Goal: Task Accomplishment & Management: Manage account settings

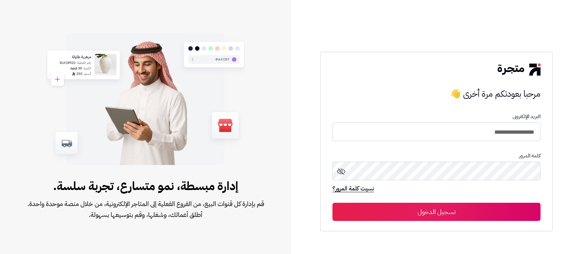
click at [467, 142] on form "**********" at bounding box center [437, 167] width 208 height 107
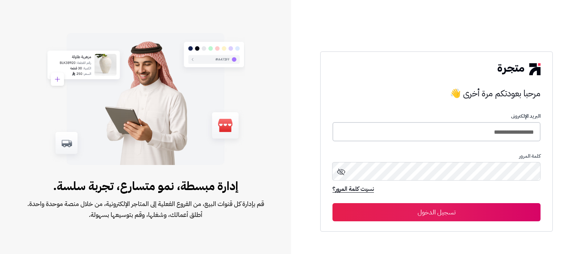
click at [469, 130] on input "**********" at bounding box center [437, 131] width 208 height 19
click at [439, 131] on input "**********" at bounding box center [437, 131] width 208 height 19
type input "**********"
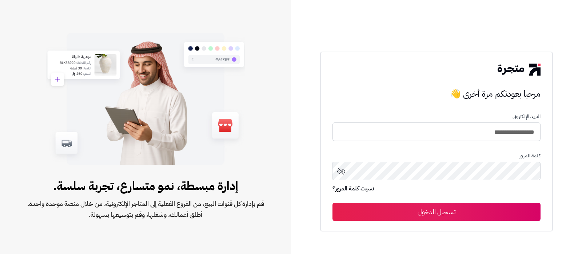
click at [449, 209] on button "تسجيل الدخول" at bounding box center [437, 212] width 208 height 18
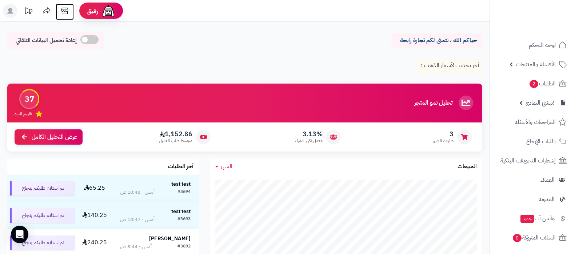
click at [63, 15] on icon at bounding box center [65, 11] width 15 height 15
click at [517, 67] on span "الأقسام والمنتجات" at bounding box center [536, 64] width 40 height 10
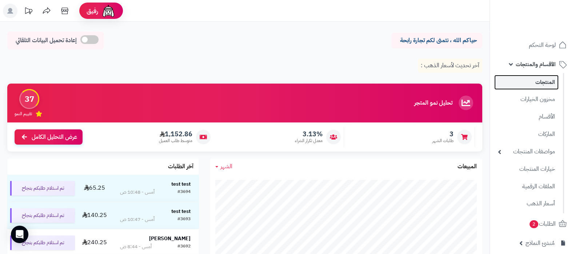
click at [530, 86] on link "المنتجات" at bounding box center [527, 82] width 64 height 15
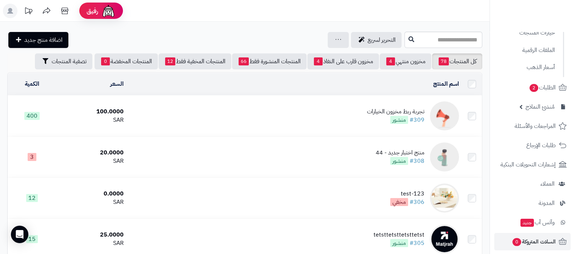
scroll to position [258, 0]
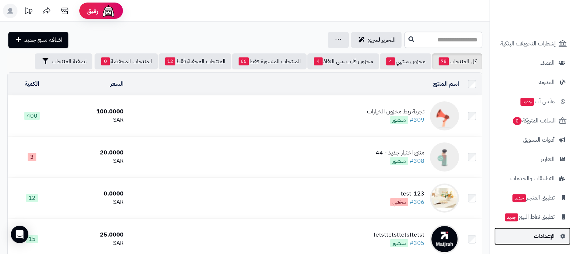
click at [537, 233] on span "الإعدادات" at bounding box center [544, 236] width 21 height 10
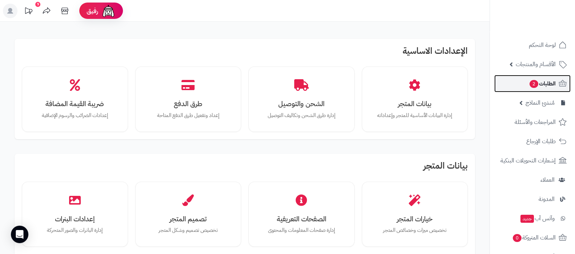
click at [519, 87] on link "الطلبات 2" at bounding box center [533, 83] width 76 height 17
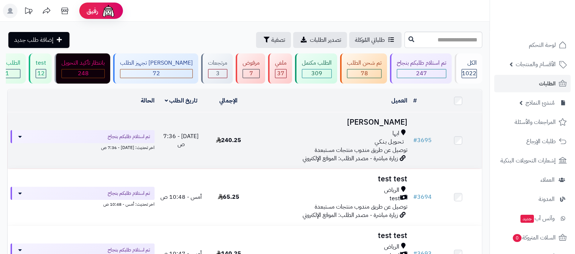
click at [355, 120] on h3 "[PERSON_NAME]" at bounding box center [331, 122] width 152 height 8
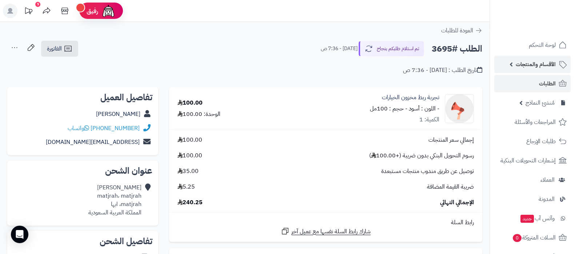
click at [525, 56] on link "الأقسام والمنتجات" at bounding box center [533, 64] width 76 height 17
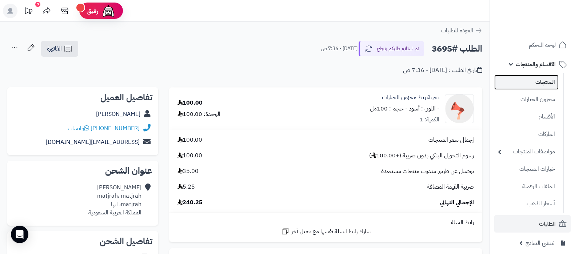
click at [531, 79] on link "المنتجات" at bounding box center [527, 82] width 64 height 15
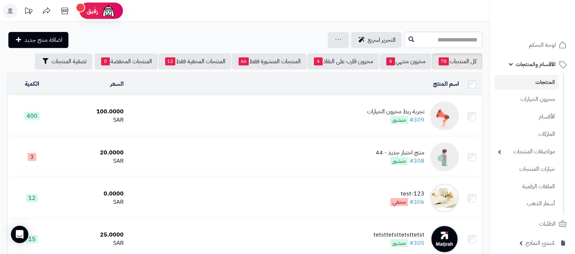
click at [377, 112] on div "تجربة ربط مخزون الخيارات" at bounding box center [396, 112] width 58 height 8
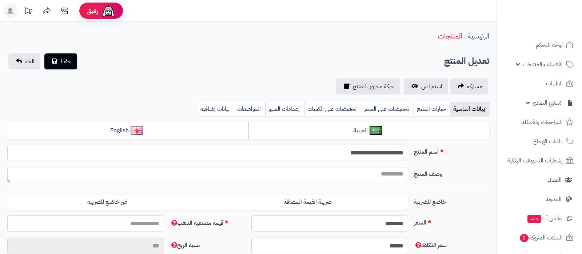
select select
type input "*****"
type input "********"
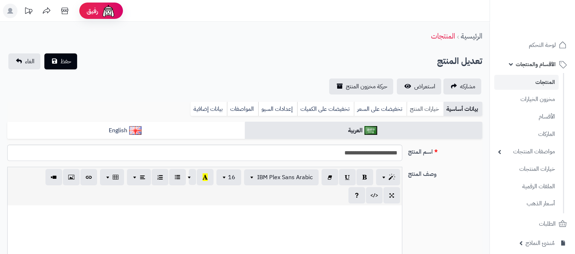
type input "******"
click at [428, 111] on link "خيارات المنتج" at bounding box center [425, 109] width 37 height 15
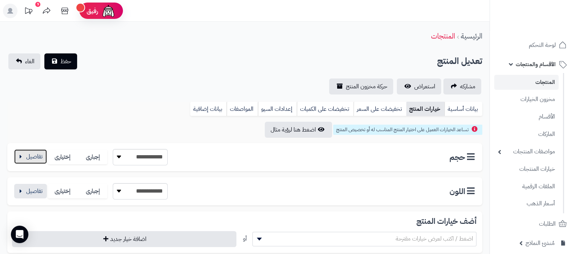
click at [31, 153] on button "button" at bounding box center [30, 157] width 33 height 15
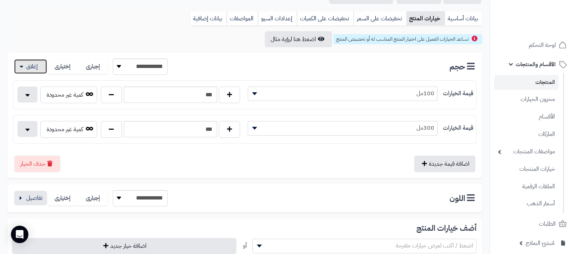
scroll to position [182, 0]
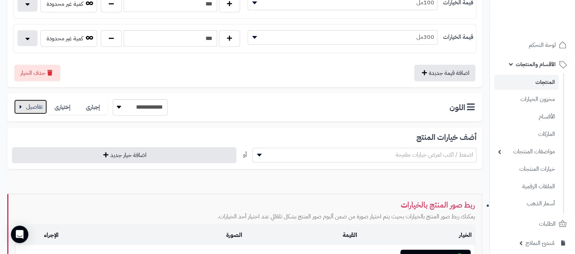
click at [22, 104] on button "button" at bounding box center [30, 107] width 33 height 15
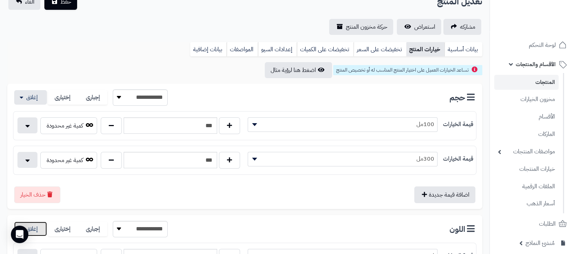
scroll to position [45, 0]
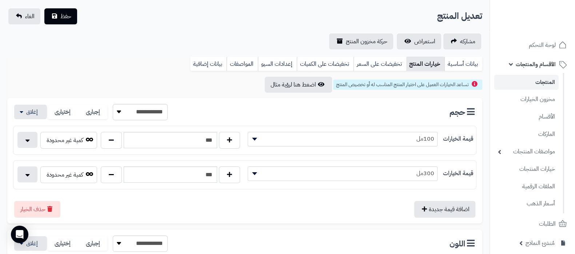
click at [532, 84] on link "المنتجات" at bounding box center [527, 82] width 64 height 15
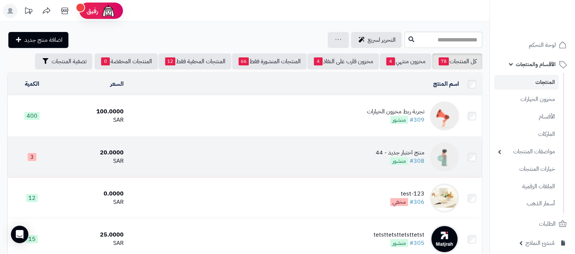
click at [393, 150] on div "منتج اختبار جديد - 44" at bounding box center [400, 153] width 49 height 8
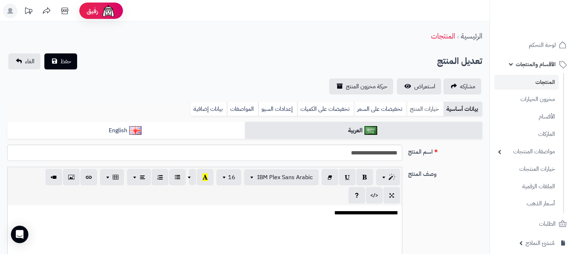
scroll to position [15, 0]
click at [419, 105] on link "خيارات المنتج" at bounding box center [425, 109] width 37 height 15
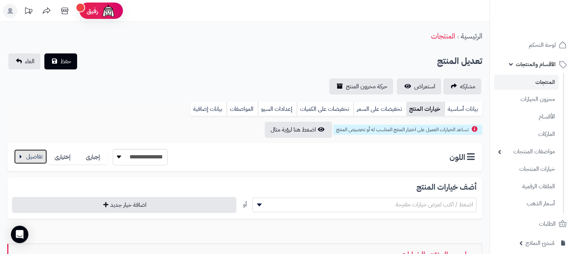
click at [37, 159] on button "button" at bounding box center [30, 157] width 33 height 15
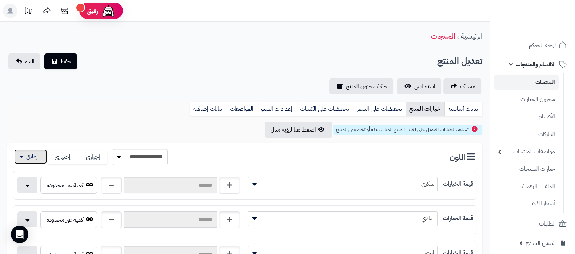
click at [37, 159] on button "button" at bounding box center [30, 157] width 33 height 15
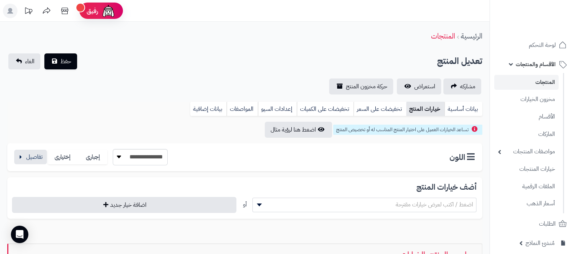
click at [542, 82] on link "المنتجات" at bounding box center [527, 82] width 64 height 15
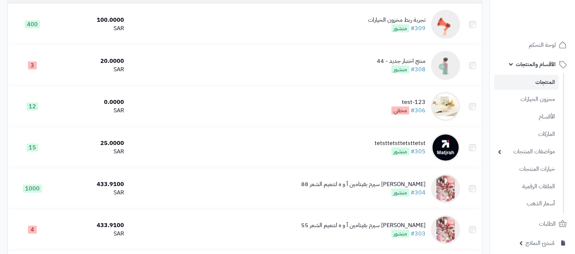
scroll to position [91, 0]
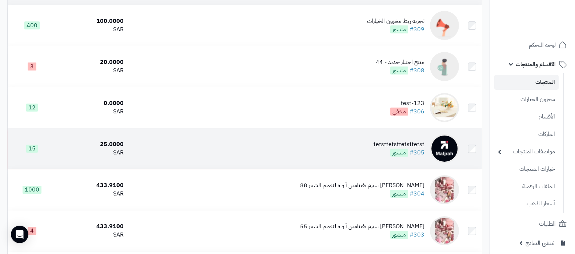
click at [391, 143] on div "tetsttetsttetsttetst" at bounding box center [399, 144] width 51 height 8
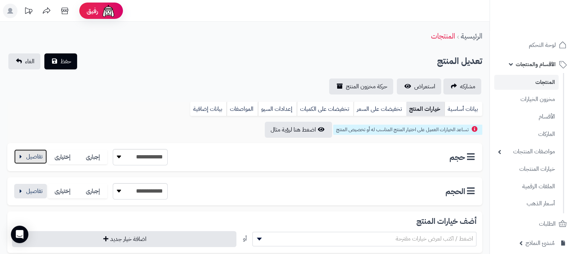
click at [30, 158] on button "button" at bounding box center [30, 157] width 33 height 15
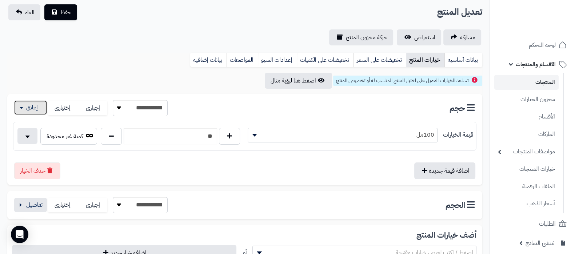
scroll to position [91, 0]
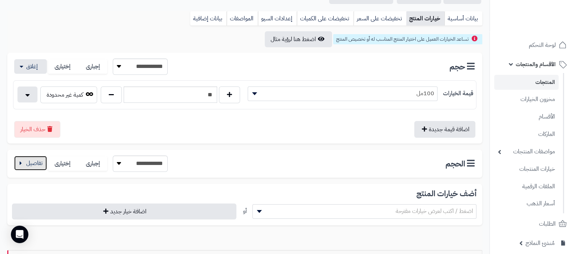
click at [28, 166] on button "button" at bounding box center [30, 163] width 33 height 15
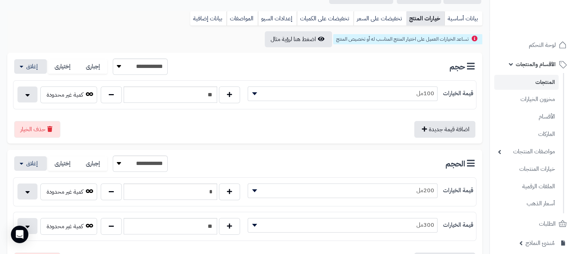
click at [528, 85] on link "المنتجات" at bounding box center [527, 82] width 64 height 15
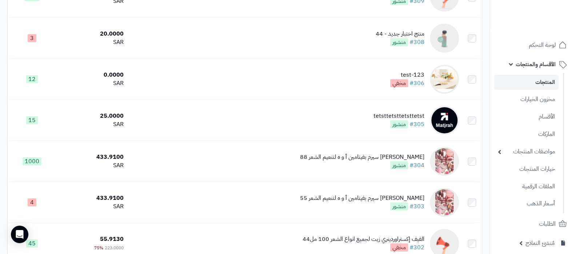
scroll to position [182, 0]
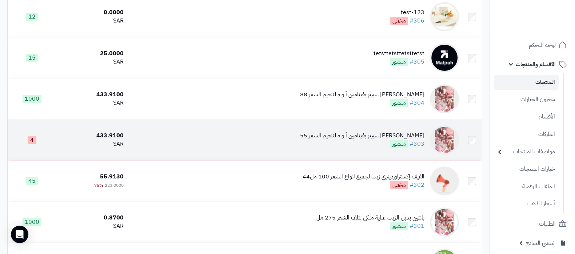
click at [376, 133] on div "[PERSON_NAME] سيرم بفيتامين أ و ه لتنعيم الشعر 55" at bounding box center [362, 136] width 124 height 8
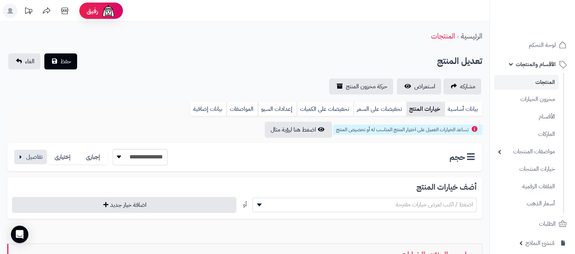
click at [556, 83] on link "المنتجات" at bounding box center [527, 82] width 64 height 15
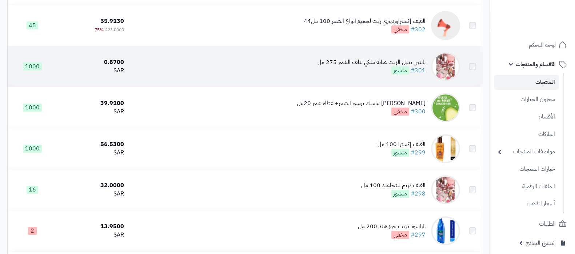
scroll to position [409, 0]
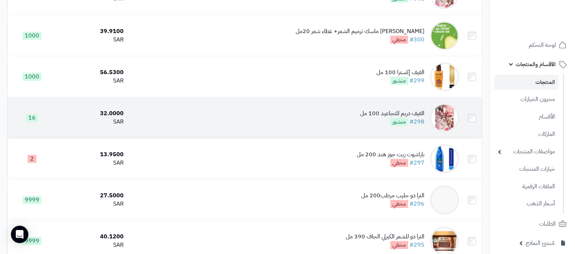
click at [381, 112] on div "الفيف دريم للتجاعيد 100 مل" at bounding box center [392, 114] width 64 height 8
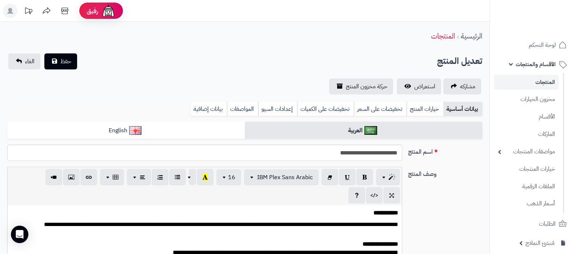
select select
click at [424, 111] on link "خيارات المنتج" at bounding box center [425, 109] width 37 height 15
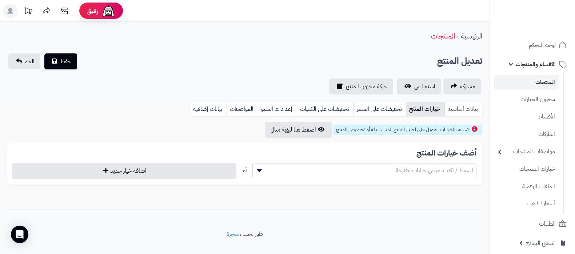
click at [459, 110] on link "بيانات أساسية" at bounding box center [464, 109] width 38 height 15
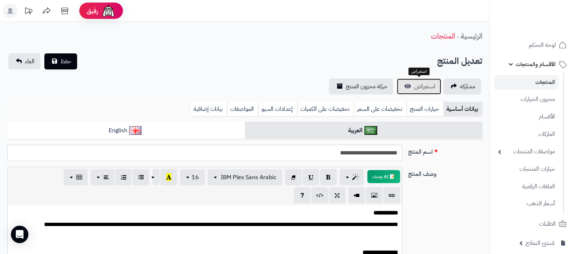
click at [420, 88] on span "استعراض" at bounding box center [425, 86] width 21 height 9
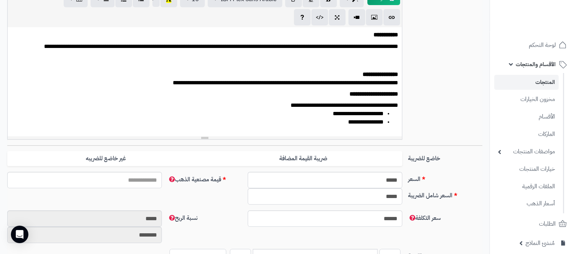
scroll to position [273, 0]
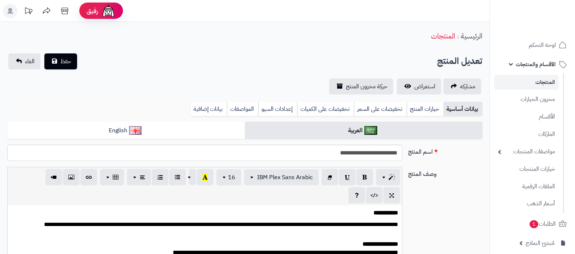
select select
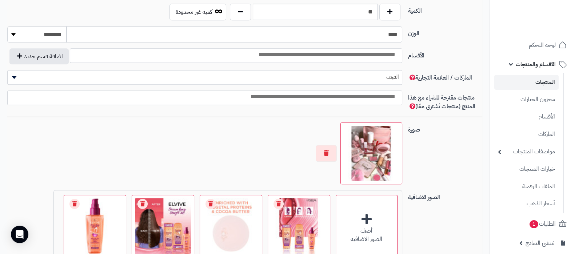
scroll to position [273, 0]
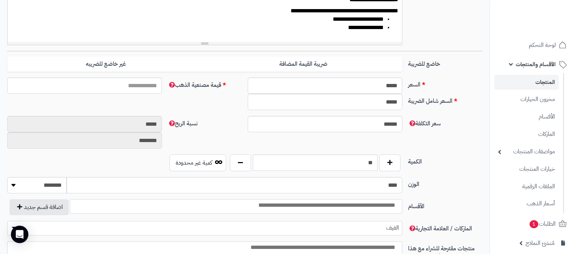
click at [530, 86] on link "المنتجات" at bounding box center [527, 82] width 64 height 15
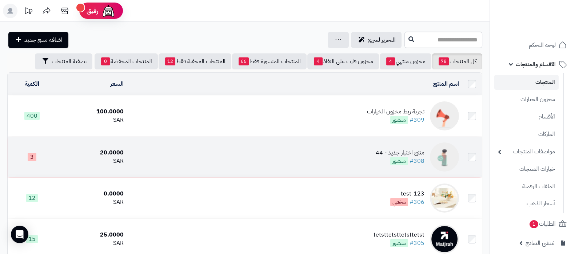
click at [377, 152] on td "منتج اختبار جديد - 44 #308 منشور" at bounding box center [295, 157] width 336 height 41
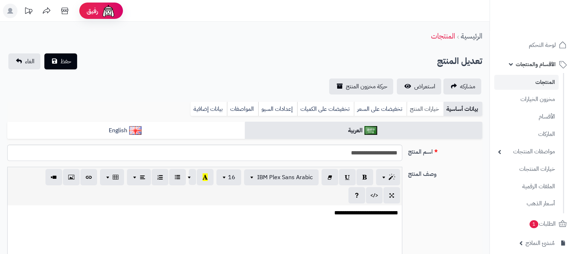
click at [420, 113] on link "خيارات المنتج" at bounding box center [425, 109] width 37 height 15
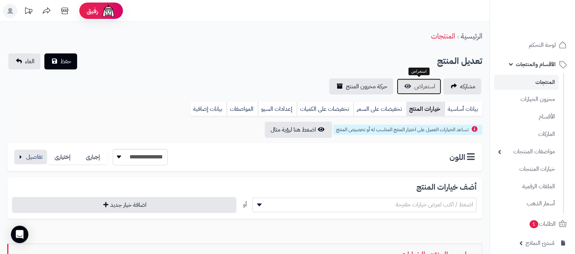
click at [423, 88] on span "استعراض" at bounding box center [425, 86] width 21 height 9
click at [24, 155] on button "button" at bounding box center [30, 157] width 33 height 15
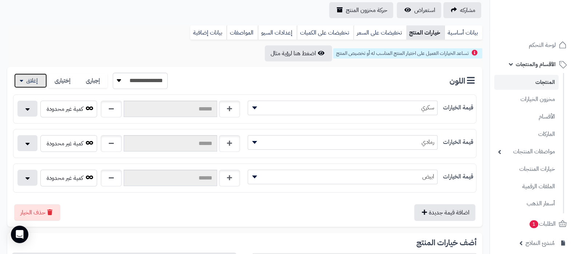
scroll to position [91, 0]
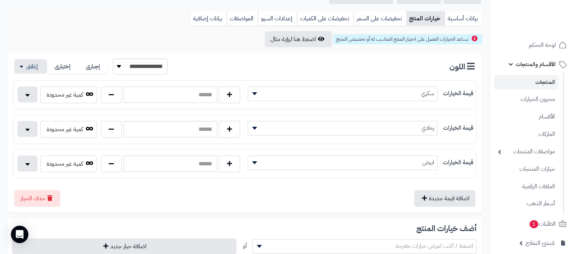
click at [186, 97] on input "text" at bounding box center [171, 95] width 94 height 16
type input "**"
click at [209, 127] on input "text" at bounding box center [171, 129] width 94 height 16
type input "**"
click at [210, 161] on input "text" at bounding box center [171, 164] width 94 height 16
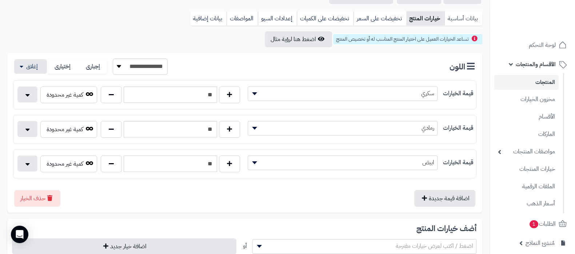
type input "**"
click at [457, 17] on link "بيانات أساسية" at bounding box center [464, 18] width 38 height 15
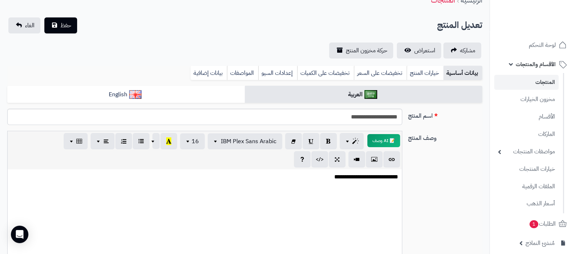
scroll to position [0, 0]
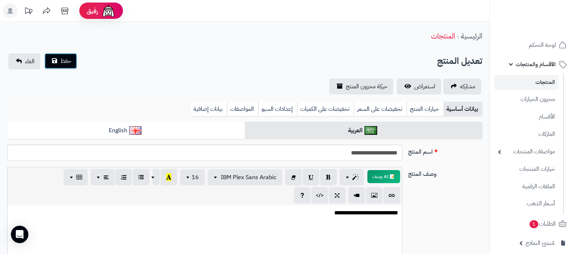
click at [66, 66] on button "حفظ" at bounding box center [60, 61] width 33 height 16
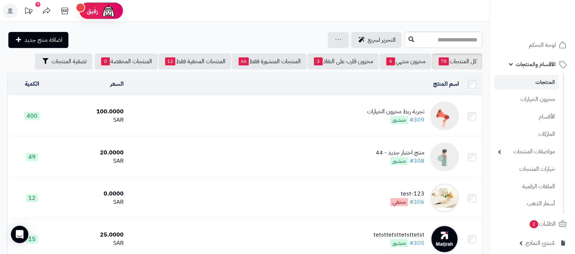
click at [381, 104] on td "تجربة ربط مخزون الخيارات #309 منشور" at bounding box center [295, 116] width 336 height 41
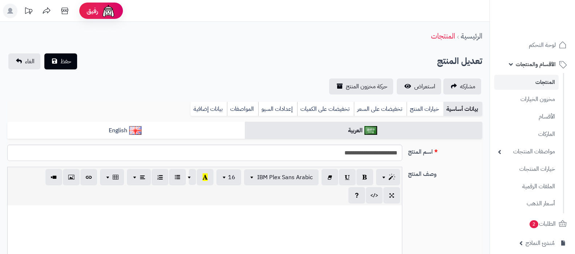
select select
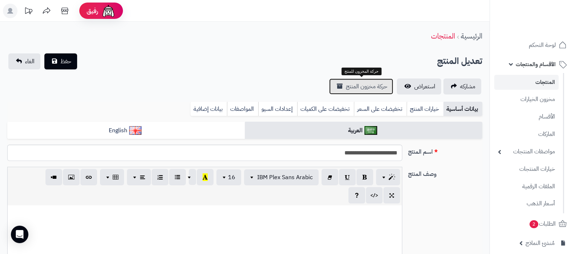
click at [370, 85] on span "حركة مخزون المنتج" at bounding box center [366, 86] width 41 height 9
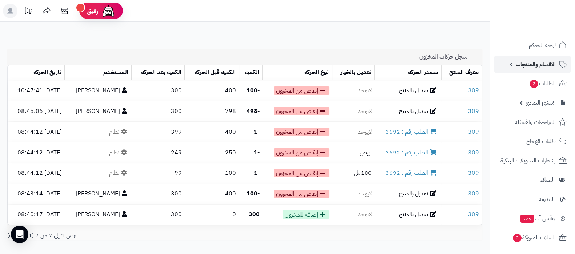
click at [531, 68] on span "الأقسام والمنتجات" at bounding box center [536, 64] width 40 height 10
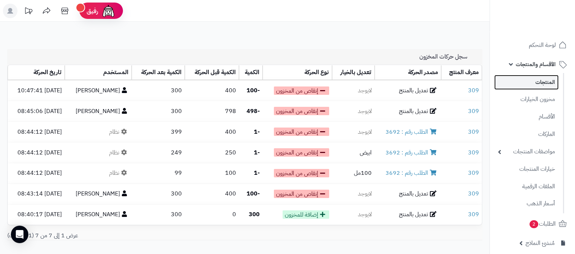
click at [533, 81] on link "المنتجات" at bounding box center [527, 82] width 64 height 15
